Goal: Task Accomplishment & Management: Complete application form

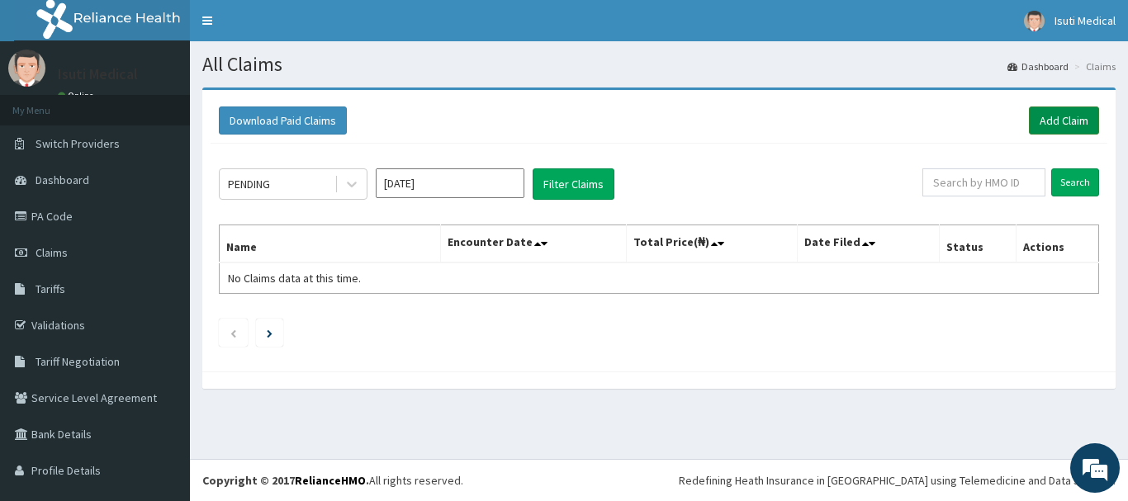
click at [1052, 127] on link "Add Claim" at bounding box center [1064, 121] width 70 height 28
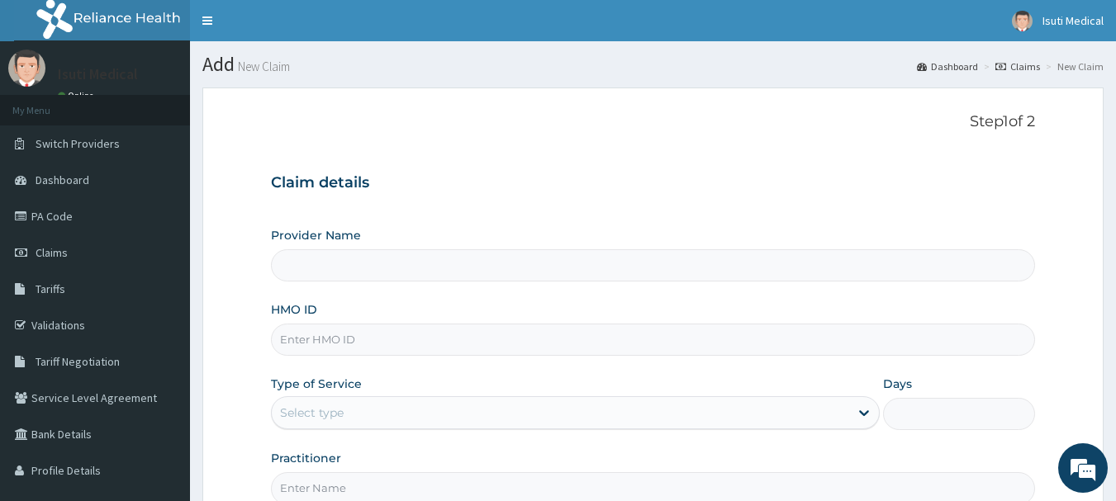
type input "Isuti medical"
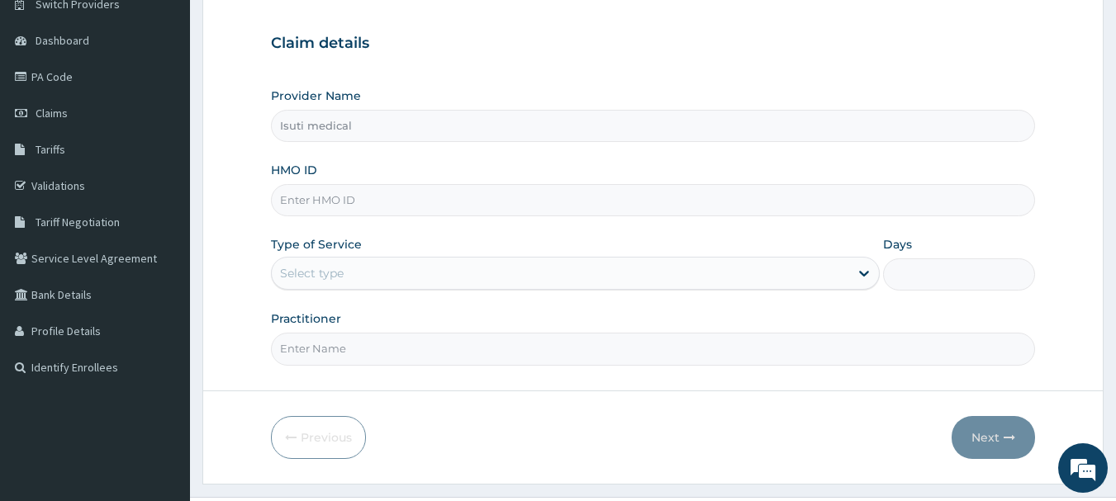
scroll to position [161, 0]
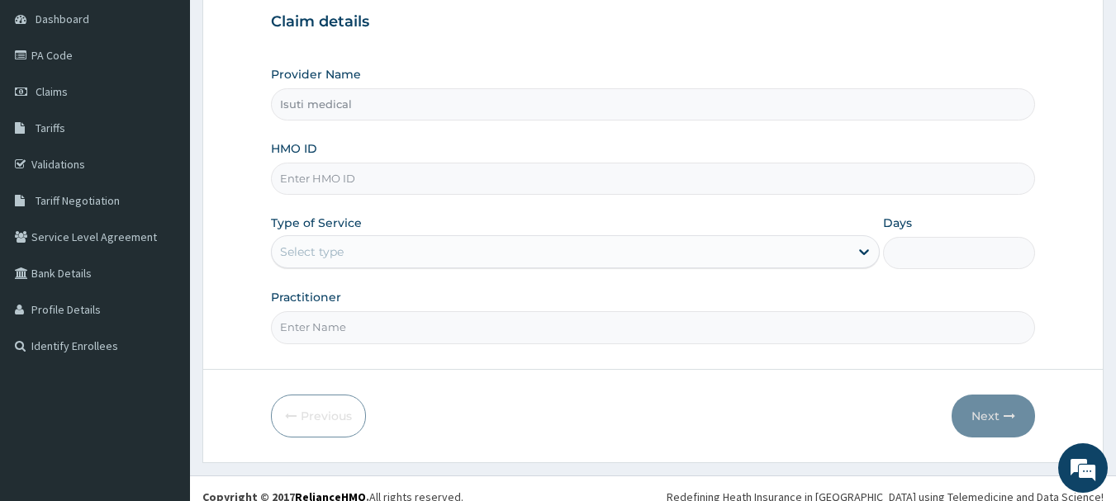
click at [594, 178] on input "HMO ID" at bounding box center [653, 179] width 765 height 32
type input "TCE/10267/A"
click at [387, 250] on div "Select type" at bounding box center [560, 252] width 577 height 26
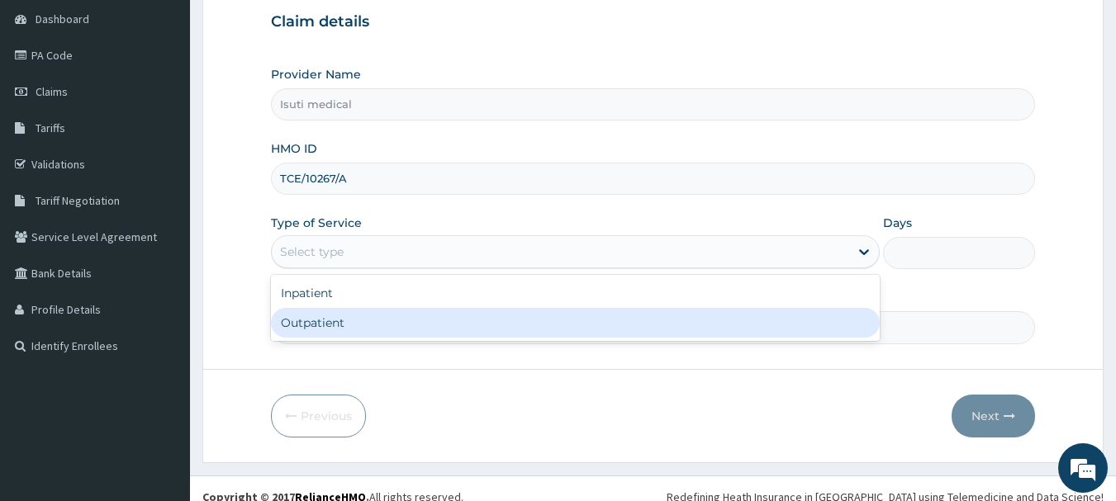
click at [354, 330] on div "Outpatient" at bounding box center [575, 323] width 609 height 30
type input "1"
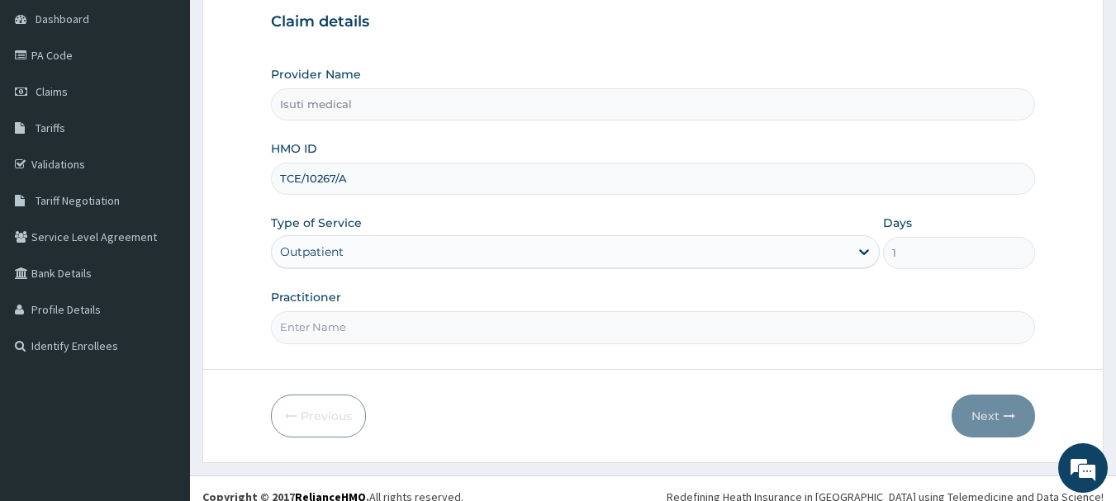
click at [337, 323] on input "Practitioner" at bounding box center [653, 327] width 765 height 32
type input "DR"
click at [984, 406] on button "Next" at bounding box center [993, 416] width 83 height 43
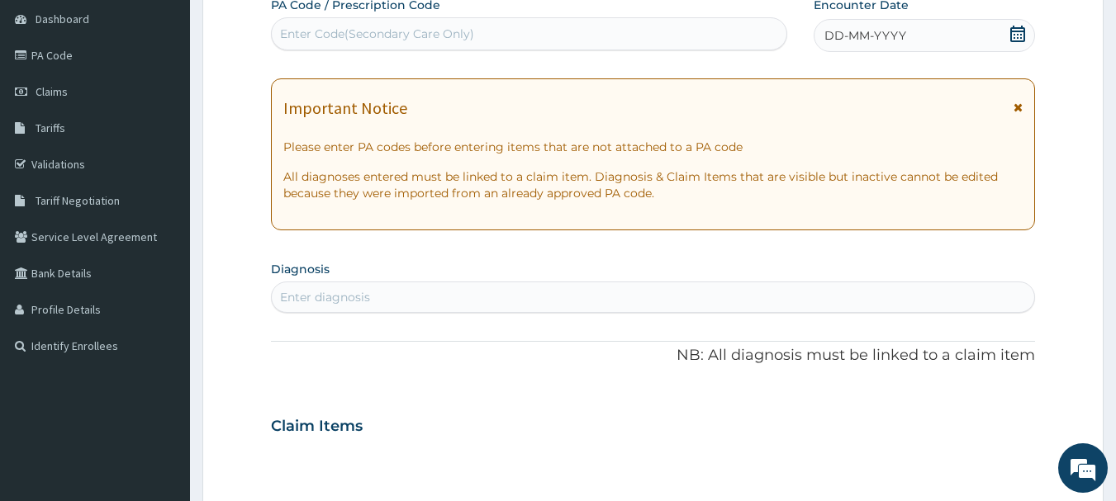
click at [1015, 32] on icon at bounding box center [1017, 34] width 17 height 17
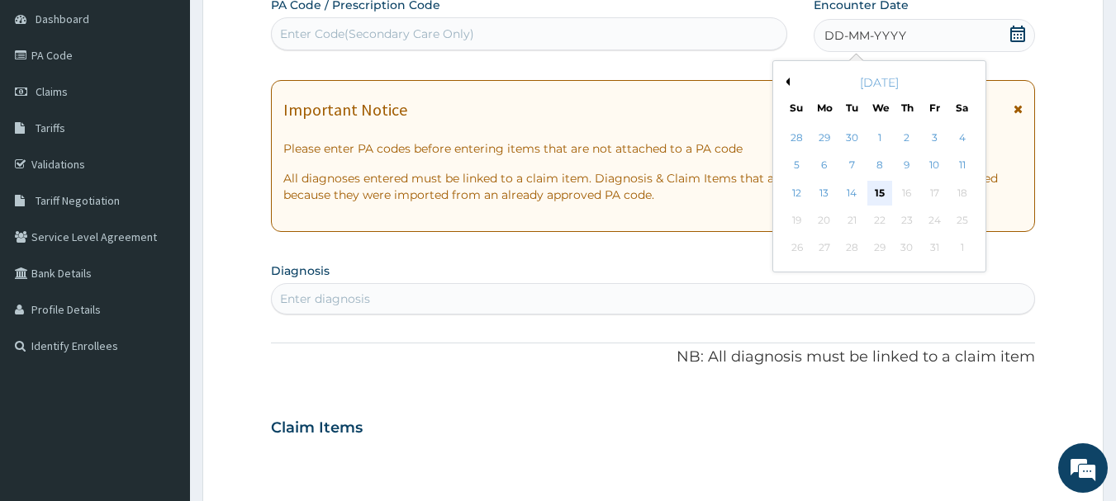
click at [883, 189] on div "15" at bounding box center [879, 193] width 25 height 25
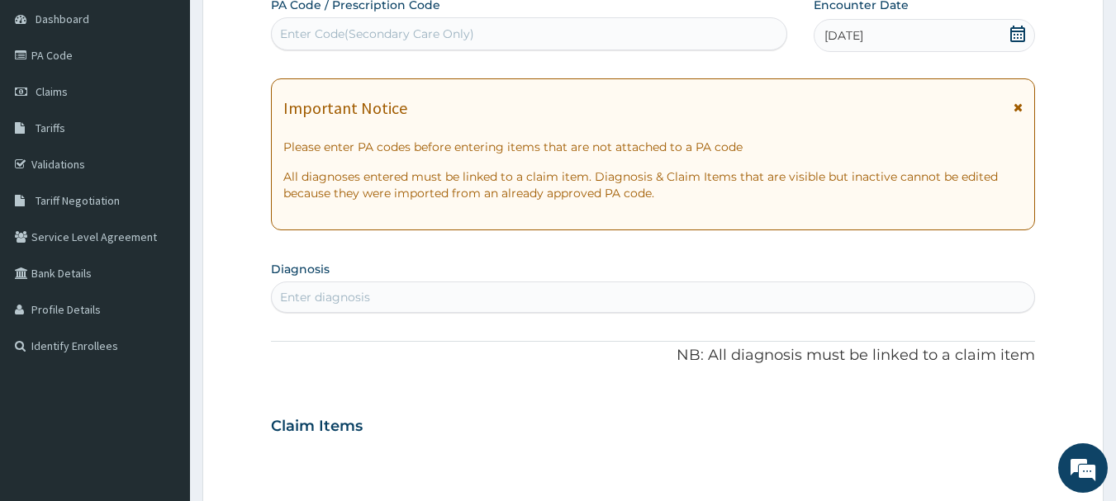
click at [672, 302] on div "Enter diagnosis" at bounding box center [653, 297] width 763 height 26
type input "ANT"
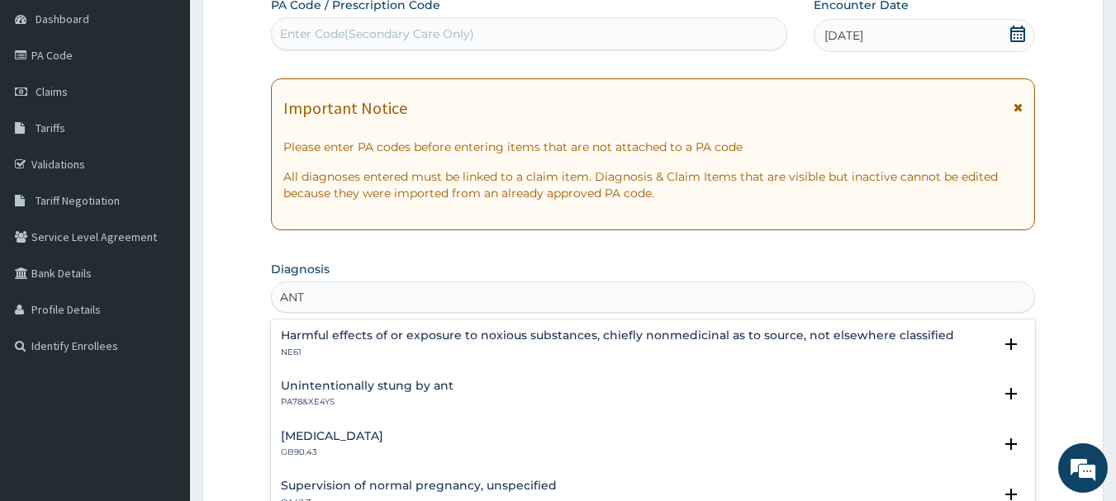
click at [496, 390] on div "Unintentionally stung by ant PA78&XE4YS" at bounding box center [653, 394] width 745 height 29
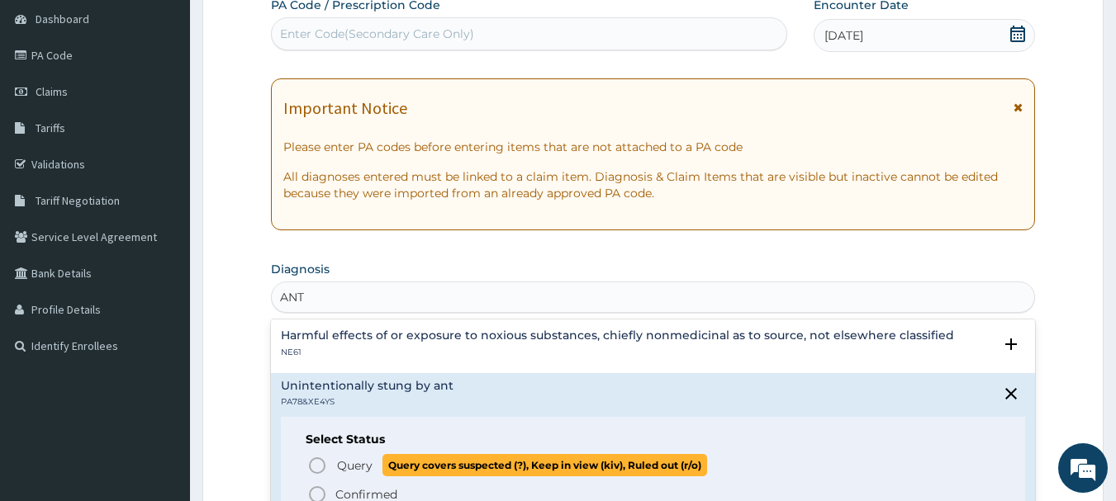
click at [319, 470] on icon "status option query" at bounding box center [317, 466] width 20 height 20
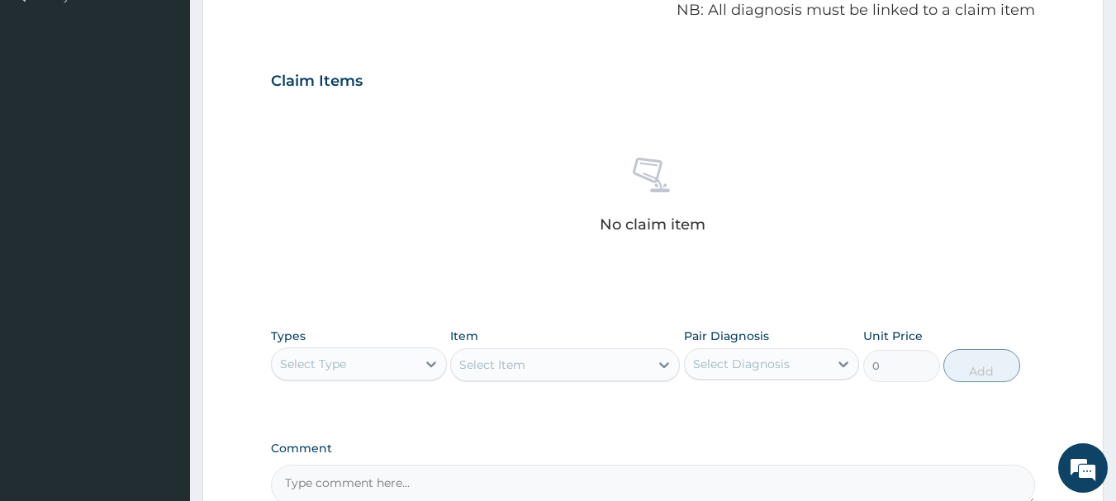
scroll to position [538, 0]
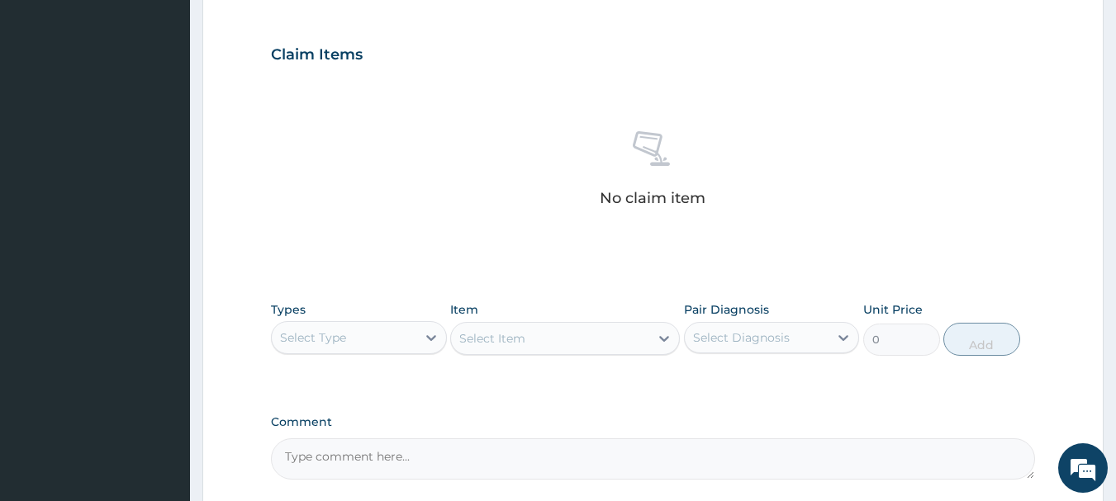
click at [380, 336] on div "Select Type" at bounding box center [344, 338] width 145 height 26
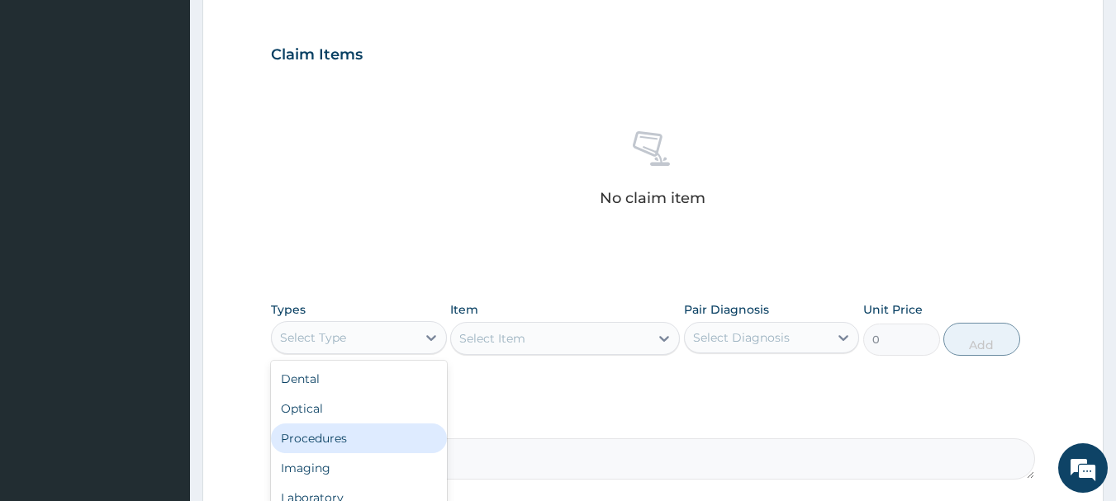
click at [335, 432] on div "Procedures" at bounding box center [359, 439] width 176 height 30
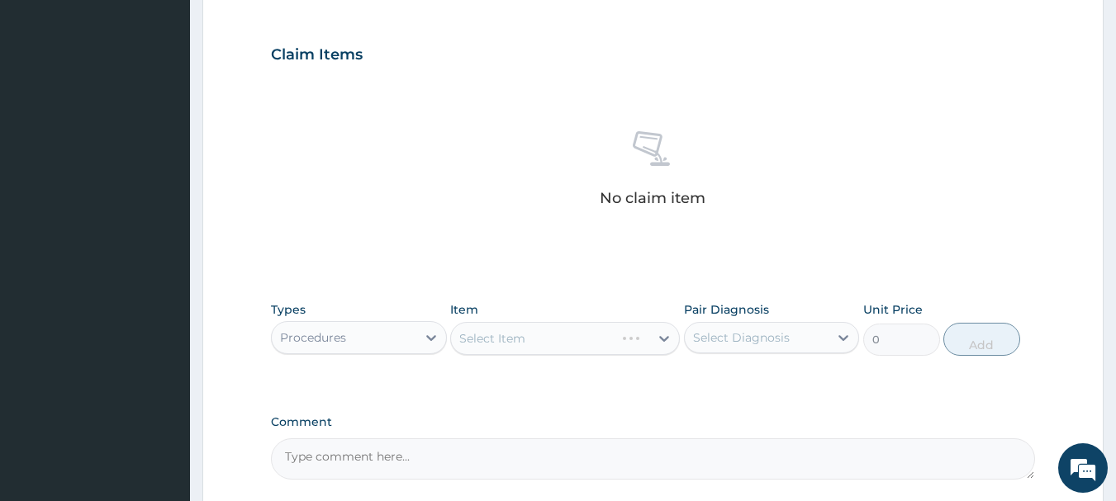
click at [537, 324] on div "Select Item" at bounding box center [565, 338] width 230 height 33
click at [537, 335] on div "Select Item" at bounding box center [565, 338] width 230 height 33
click at [541, 344] on div "Select Item" at bounding box center [565, 338] width 230 height 33
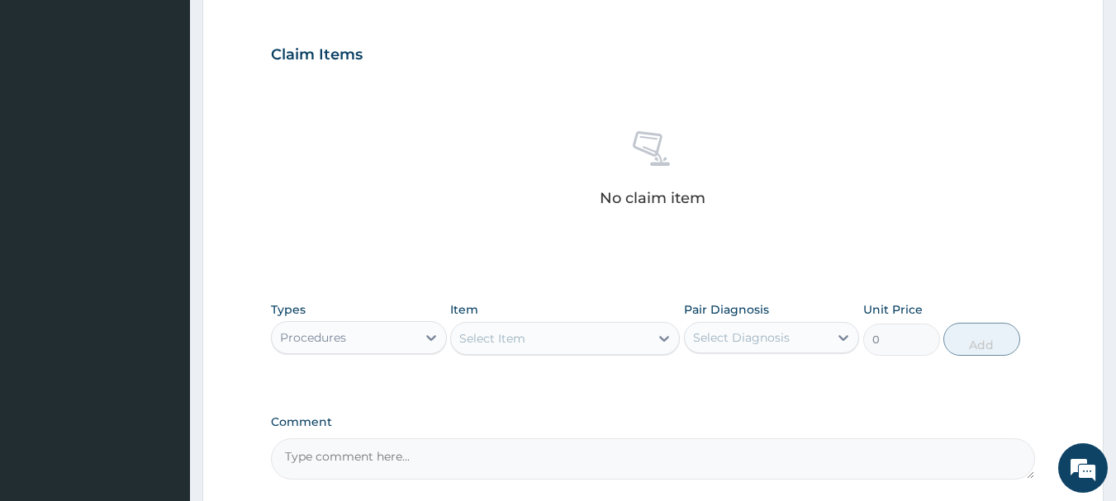
click at [538, 344] on div "Select Item" at bounding box center [550, 338] width 198 height 26
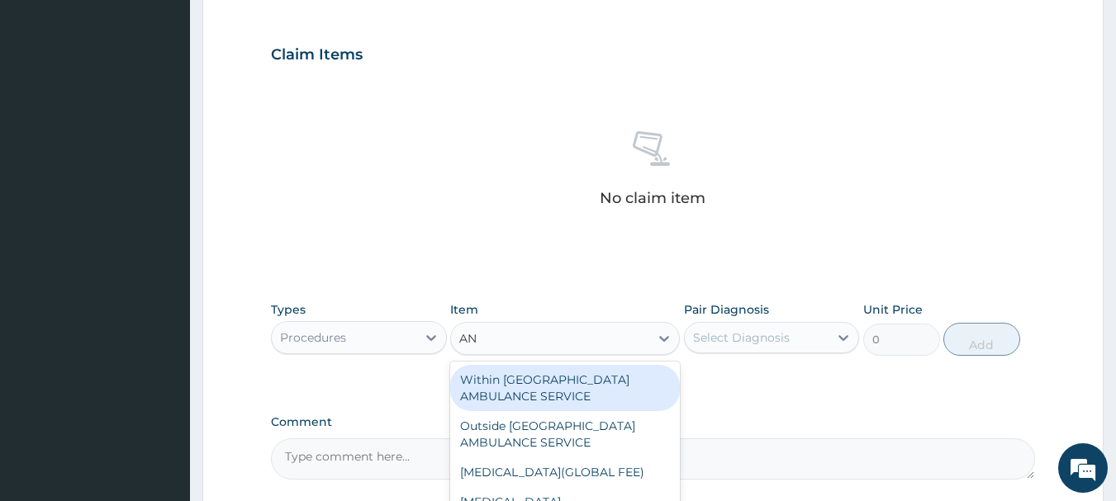
type input "ANT"
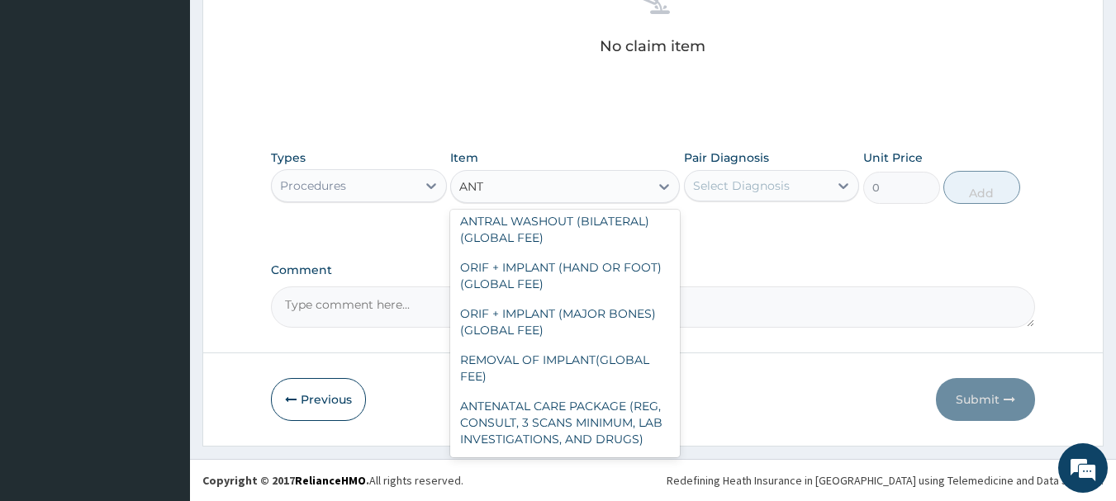
scroll to position [69, 0]
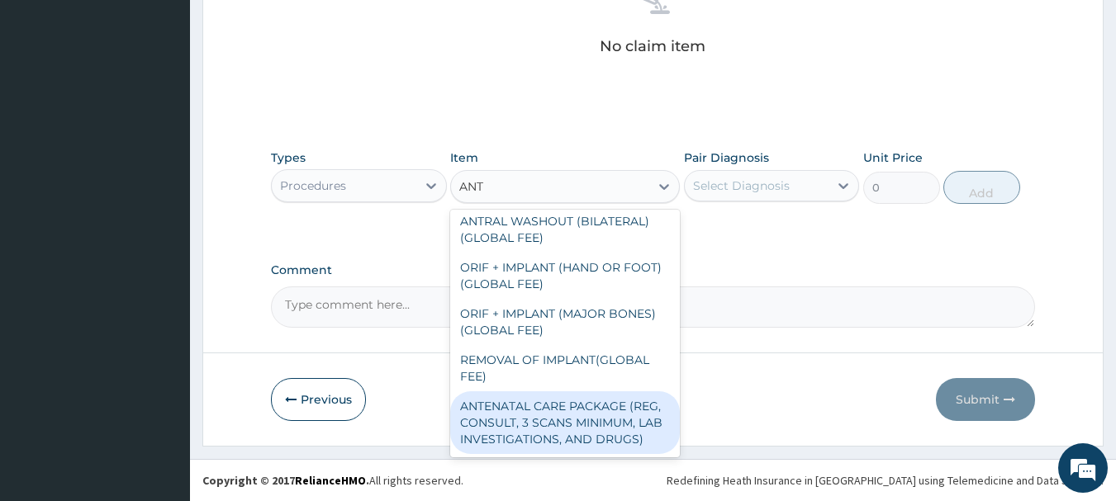
click at [612, 435] on div "ANTENATAL CARE PACKAGE (REG, CONSULT, 3 SCANS MINIMUM, LAB INVESTIGATIONS, AND …" at bounding box center [565, 423] width 230 height 63
type input "50000"
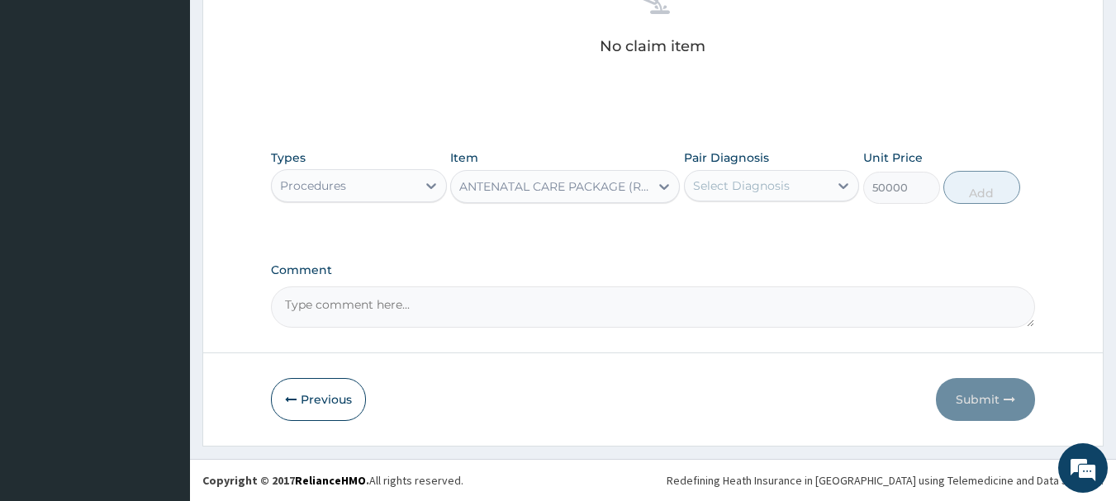
click at [608, 192] on div "ANTENATAL CARE PACKAGE (REG, CONSULT, 3 SCANS MINIMUM, LAB INVESTIGATIONS, AND …" at bounding box center [555, 186] width 192 height 17
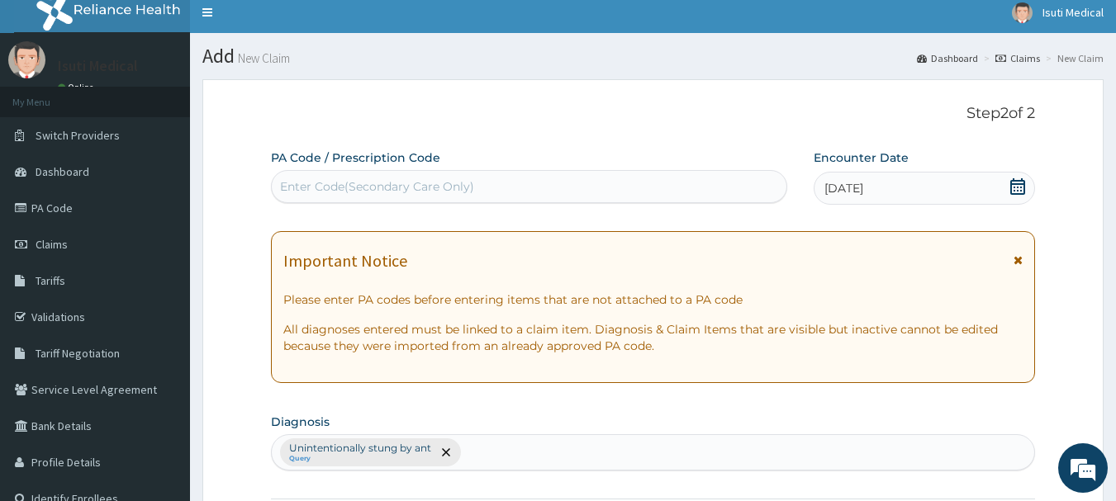
scroll to position [0, 0]
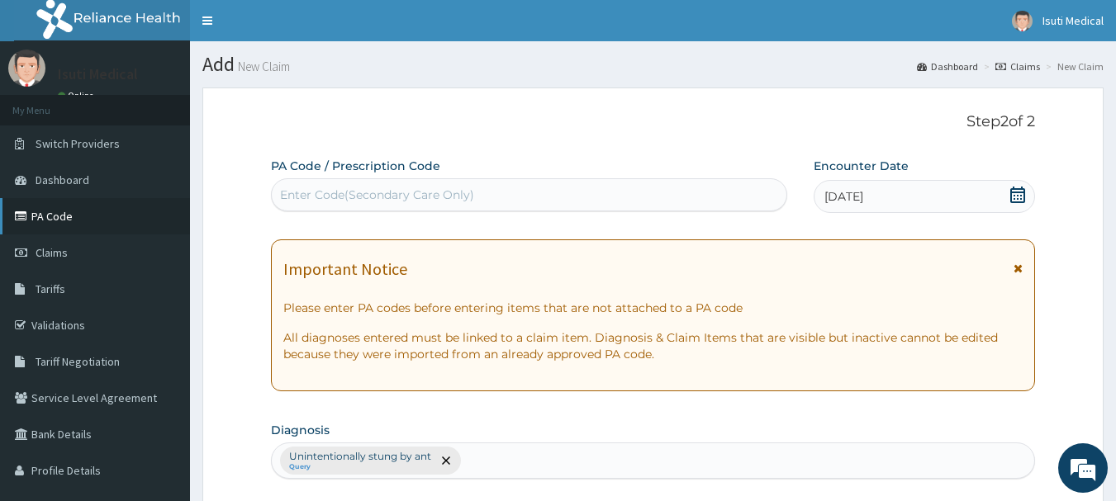
type input "ANTE"
click at [64, 216] on link "PA Code" at bounding box center [95, 216] width 190 height 36
